Goal: Find specific fact: Find specific fact

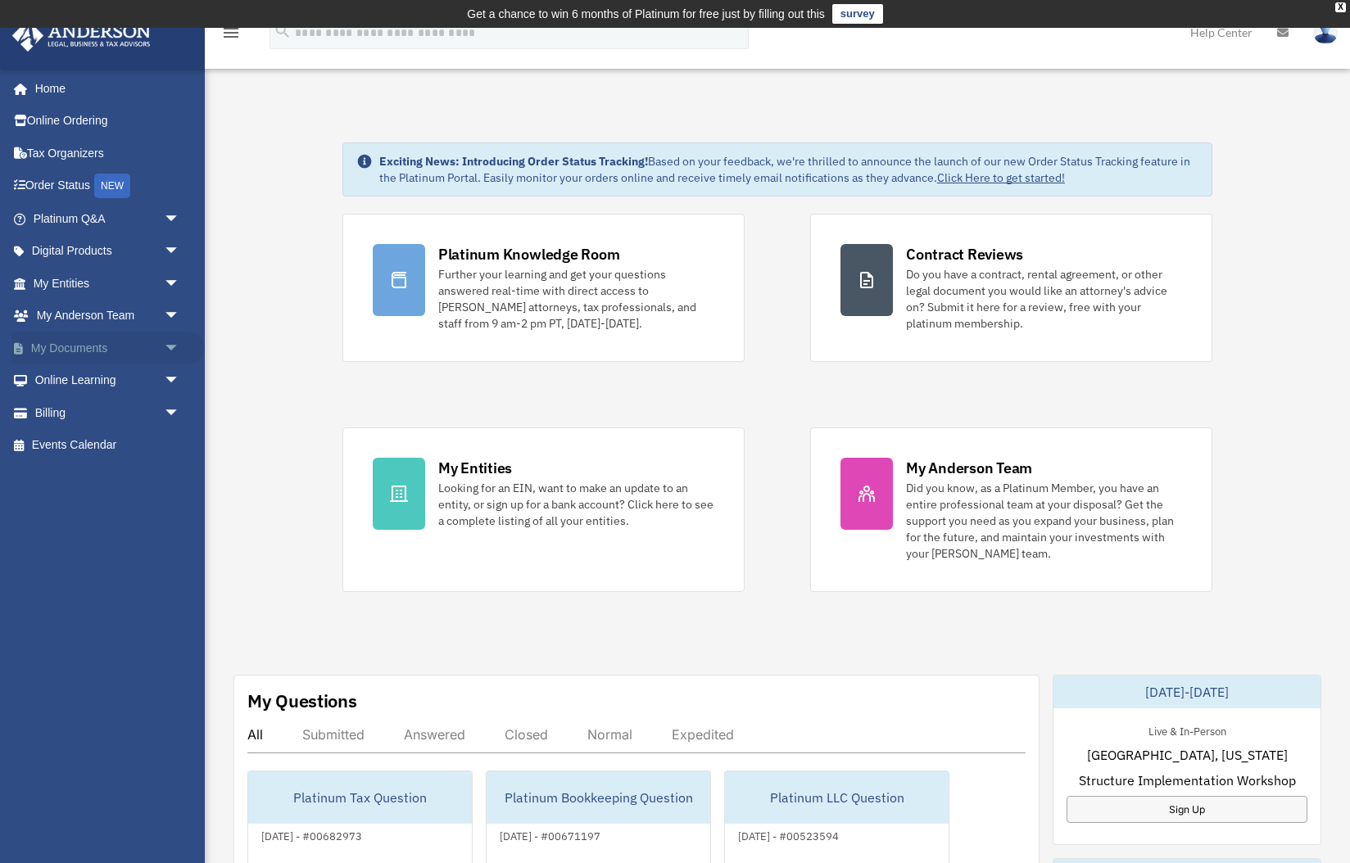
click at [179, 347] on span "arrow_drop_down" at bounding box center [180, 349] width 33 height 34
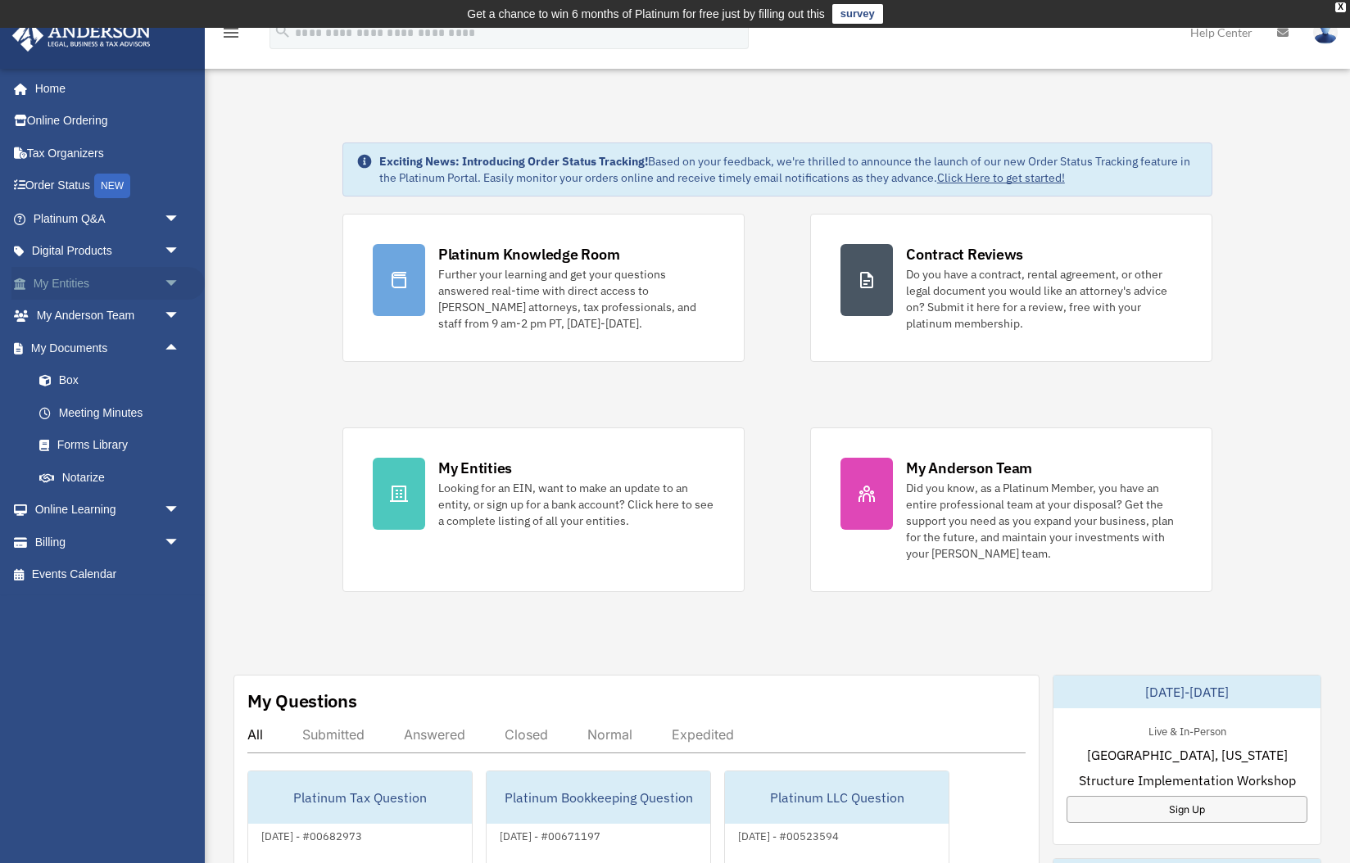
click at [97, 285] on link "My Entities arrow_drop_down" at bounding box center [107, 283] width 193 height 33
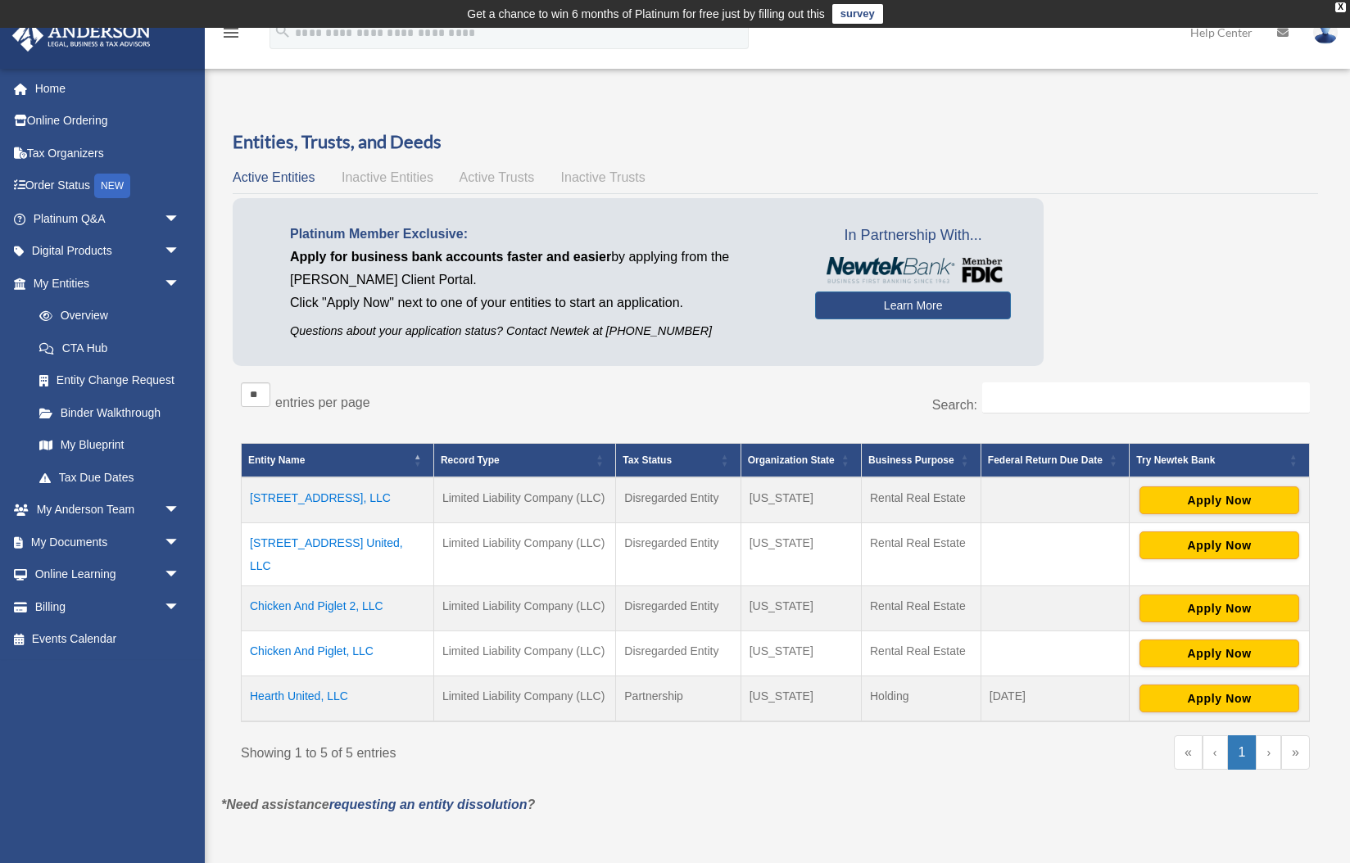
click at [337, 587] on td "Chicken And Piglet 2, LLC" at bounding box center [338, 608] width 192 height 45
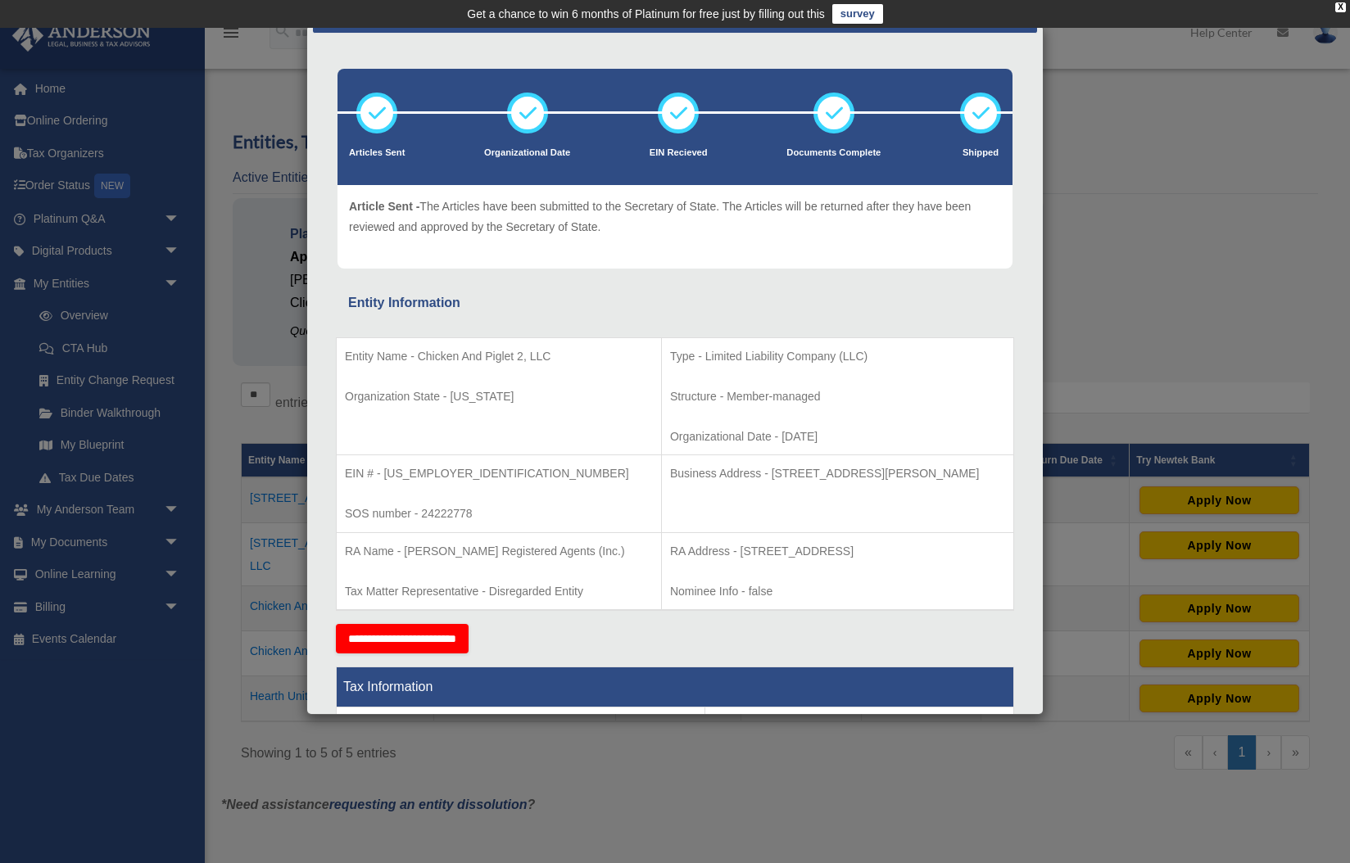
scroll to position [52, 0]
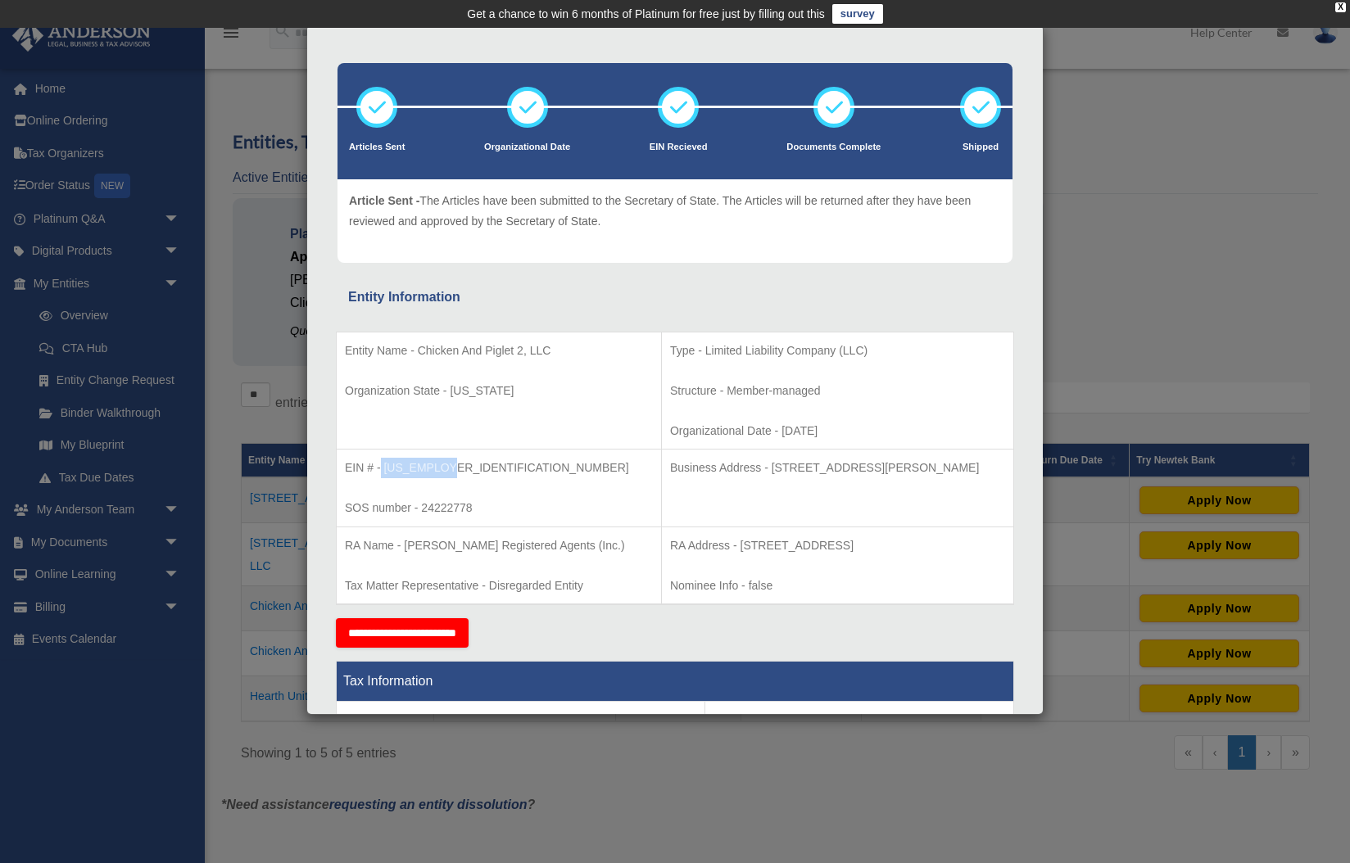
drag, startPoint x: 464, startPoint y: 470, endPoint x: 381, endPoint y: 468, distance: 83.6
click at [381, 468] on p "EIN # - 33-2187226" at bounding box center [499, 468] width 308 height 20
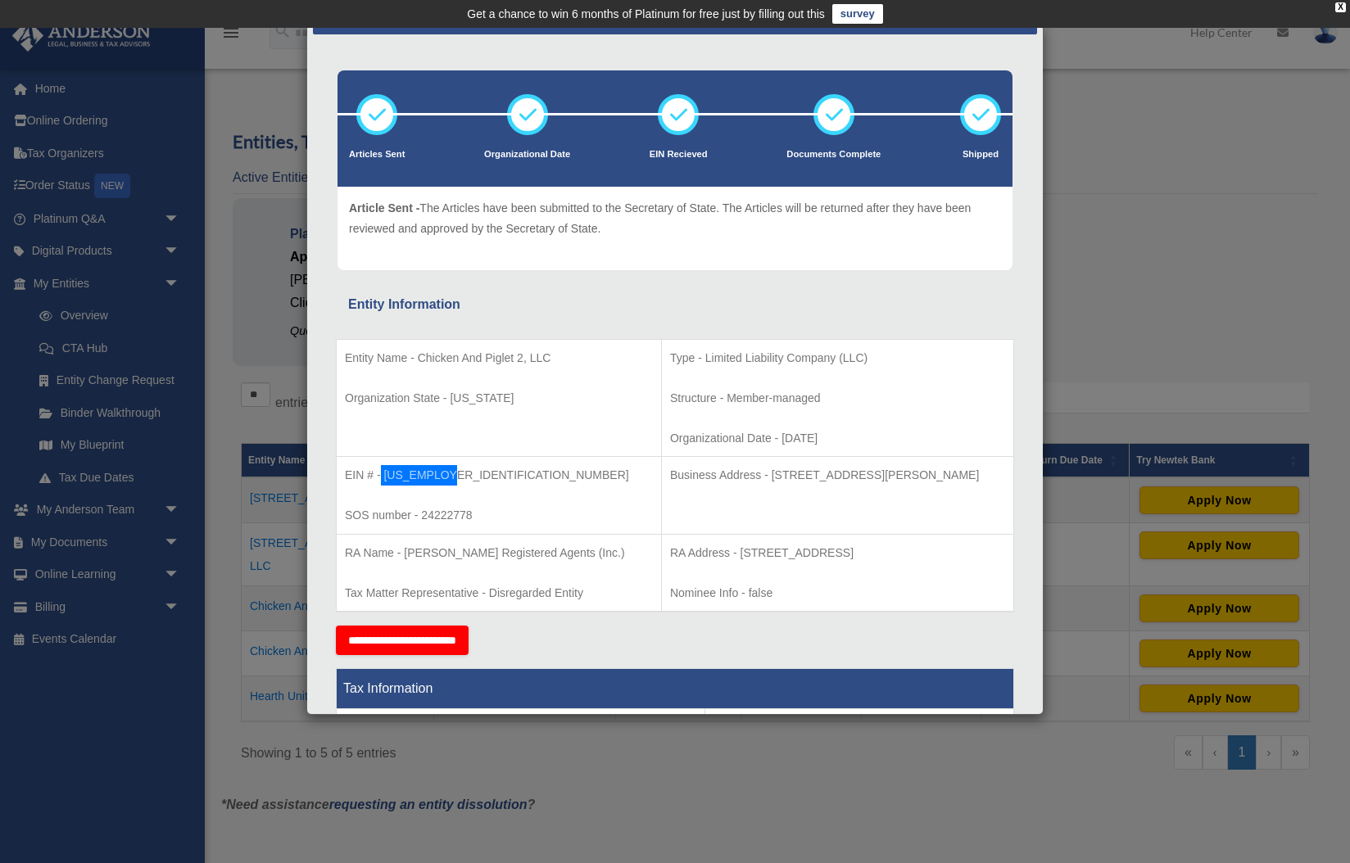
scroll to position [0, 0]
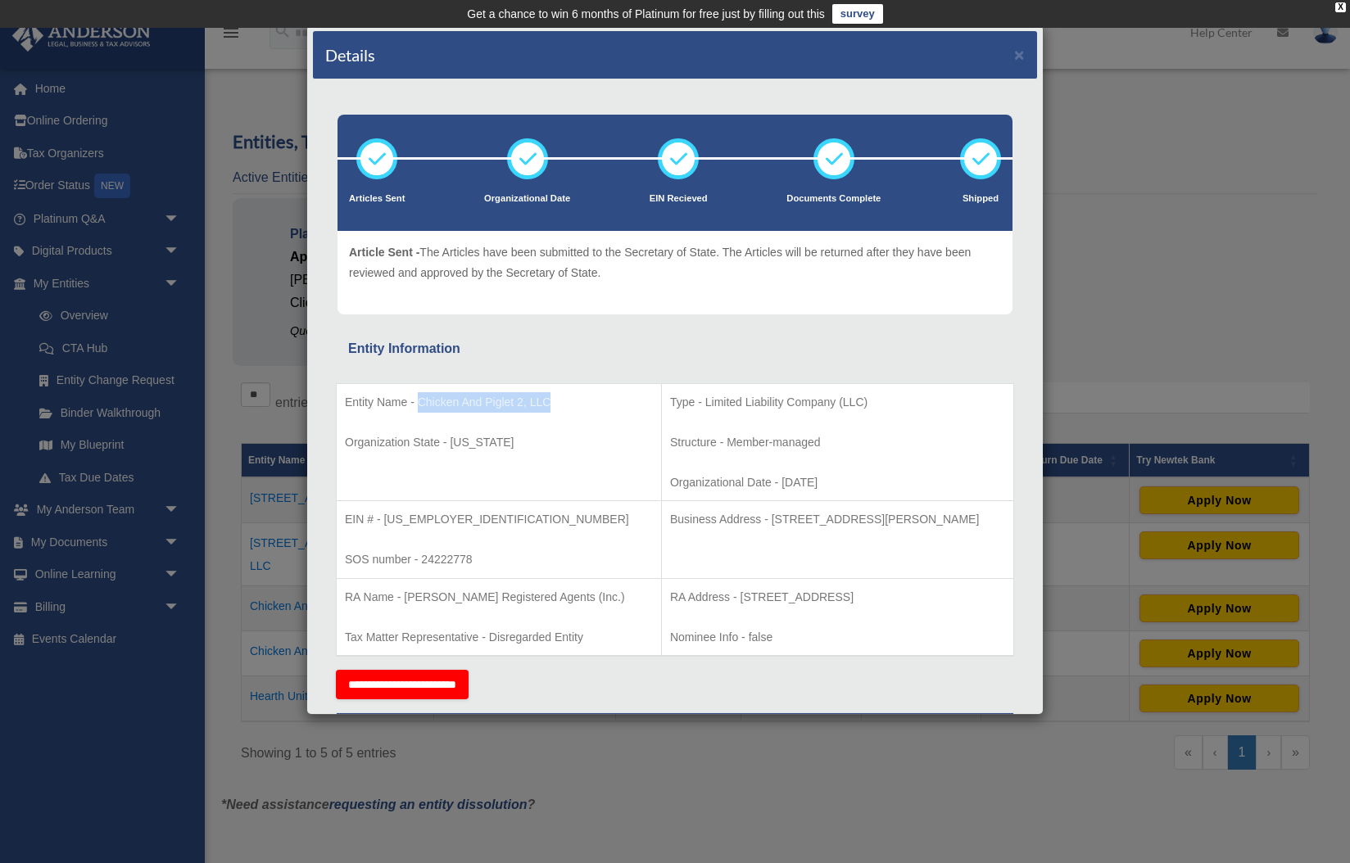
drag, startPoint x: 419, startPoint y: 405, endPoint x: 546, endPoint y: 396, distance: 127.3
click at [546, 396] on p "Entity Name - Chicken And Piglet 2, LLC" at bounding box center [499, 402] width 308 height 20
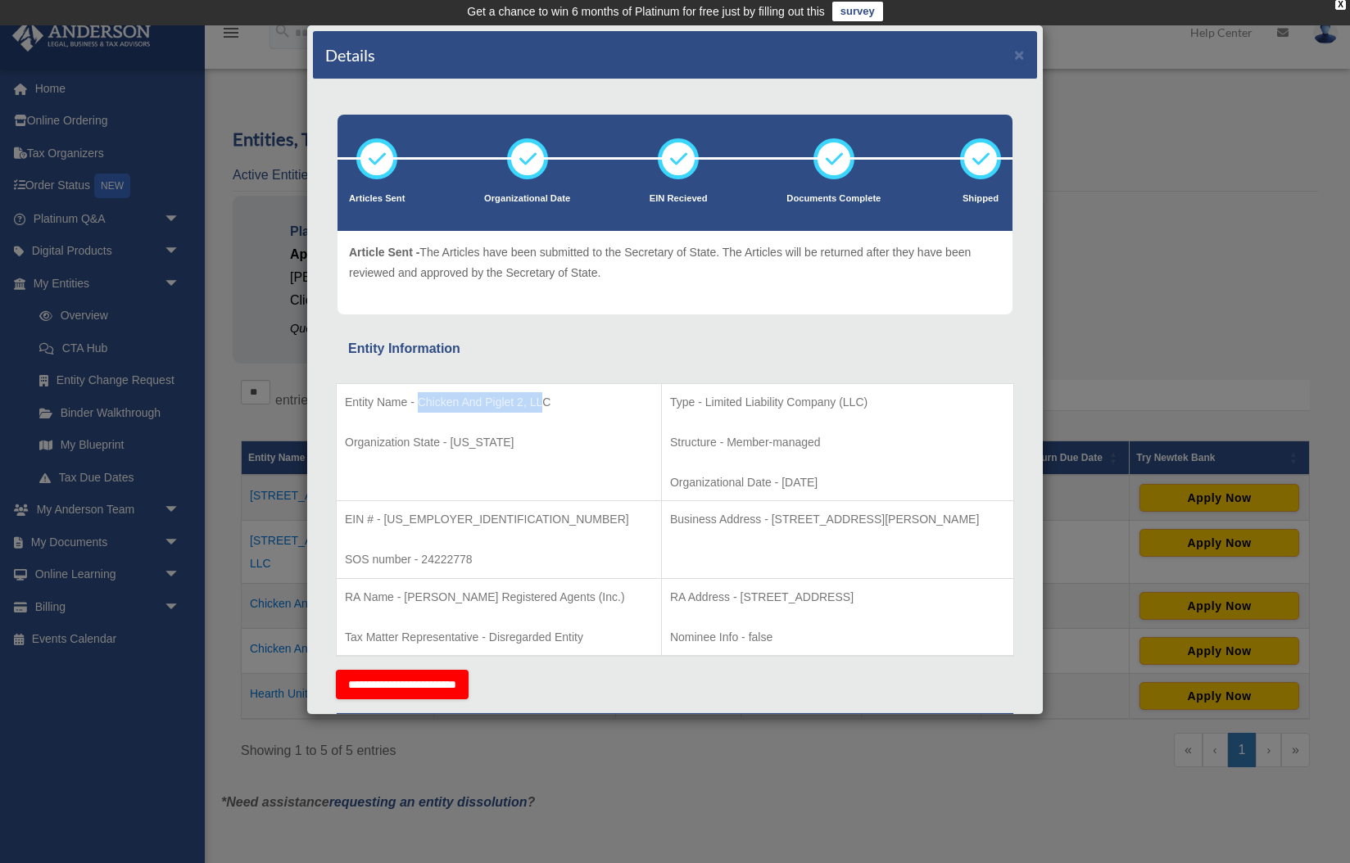
copy p "Chicken And Piglet 2, LL"
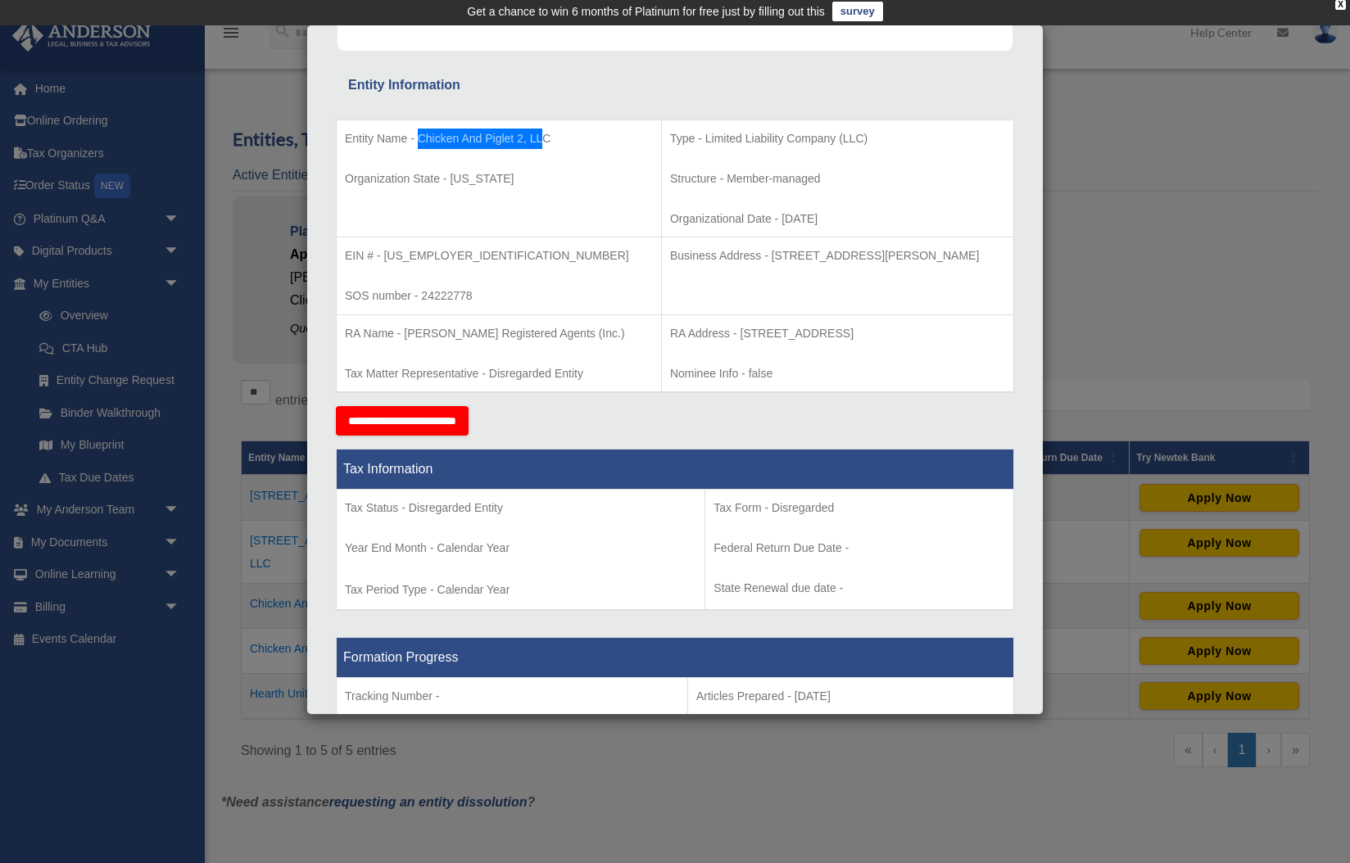
scroll to position [258, 0]
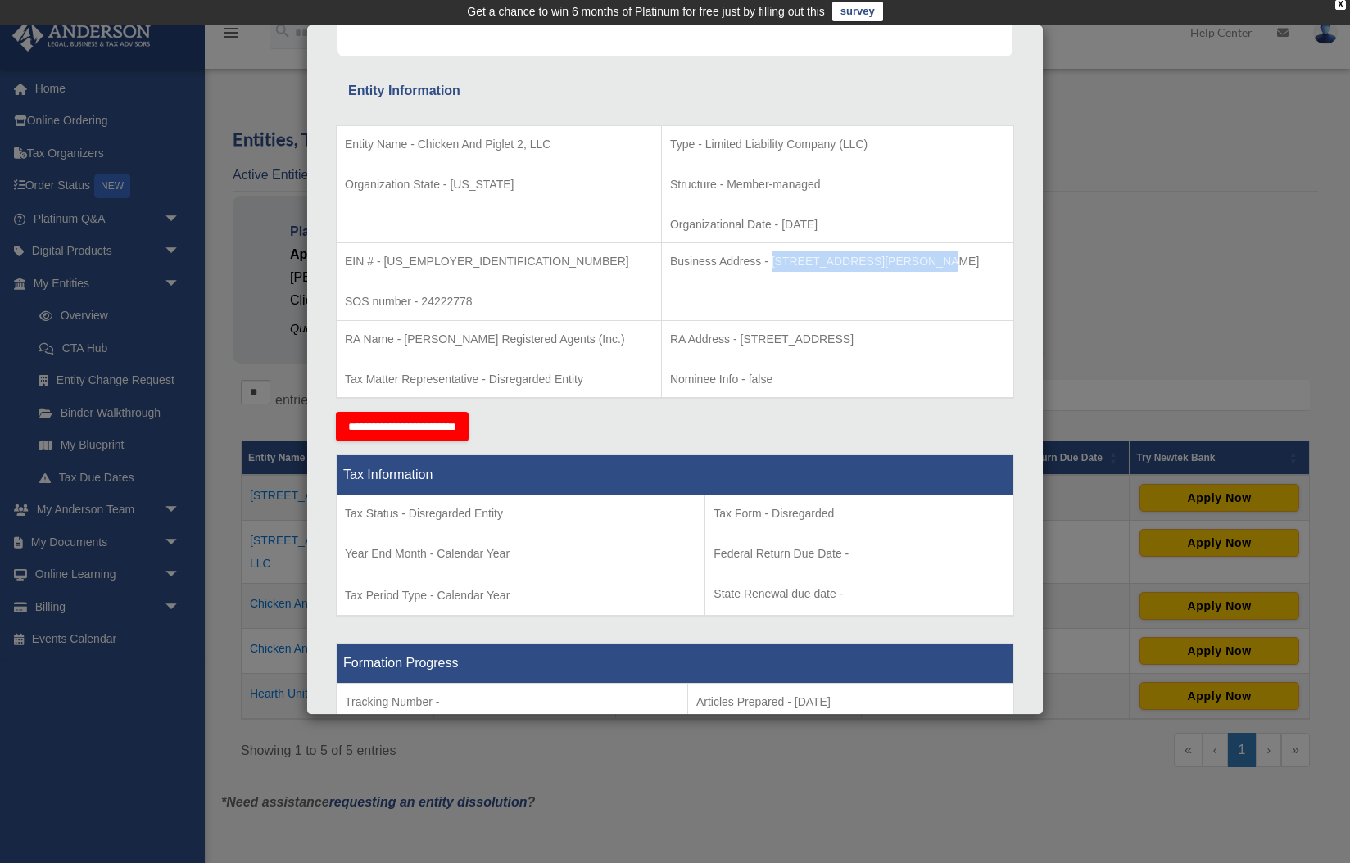
drag, startPoint x: 704, startPoint y: 260, endPoint x: 845, endPoint y: 260, distance: 141.7
click at [845, 260] on p "Business Address - 3225 McLeod Dr, Suite 100, Las Vegas, NV 89121" at bounding box center [837, 261] width 335 height 20
copy p "3225 McLeod Dr, Suite 100,"
drag, startPoint x: 850, startPoint y: 262, endPoint x: 963, endPoint y: 259, distance: 113.1
click at [964, 259] on p "Business Address - 3225 McLeod Dr, Suite 100, Las Vegas, NV 89121" at bounding box center [837, 261] width 335 height 20
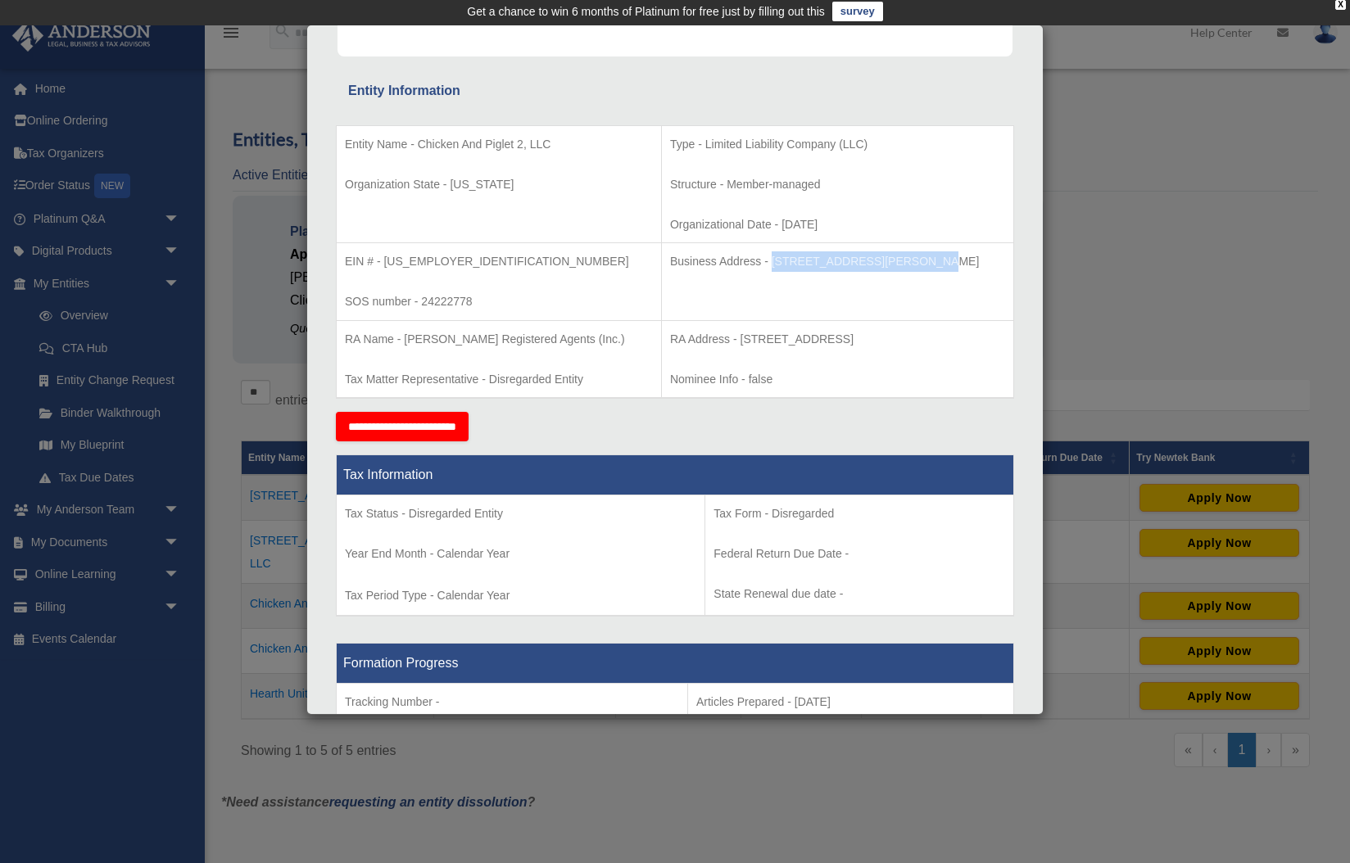
copy p "Las Vegas, NV 89121"
